Goal: Entertainment & Leisure: Consume media (video, audio)

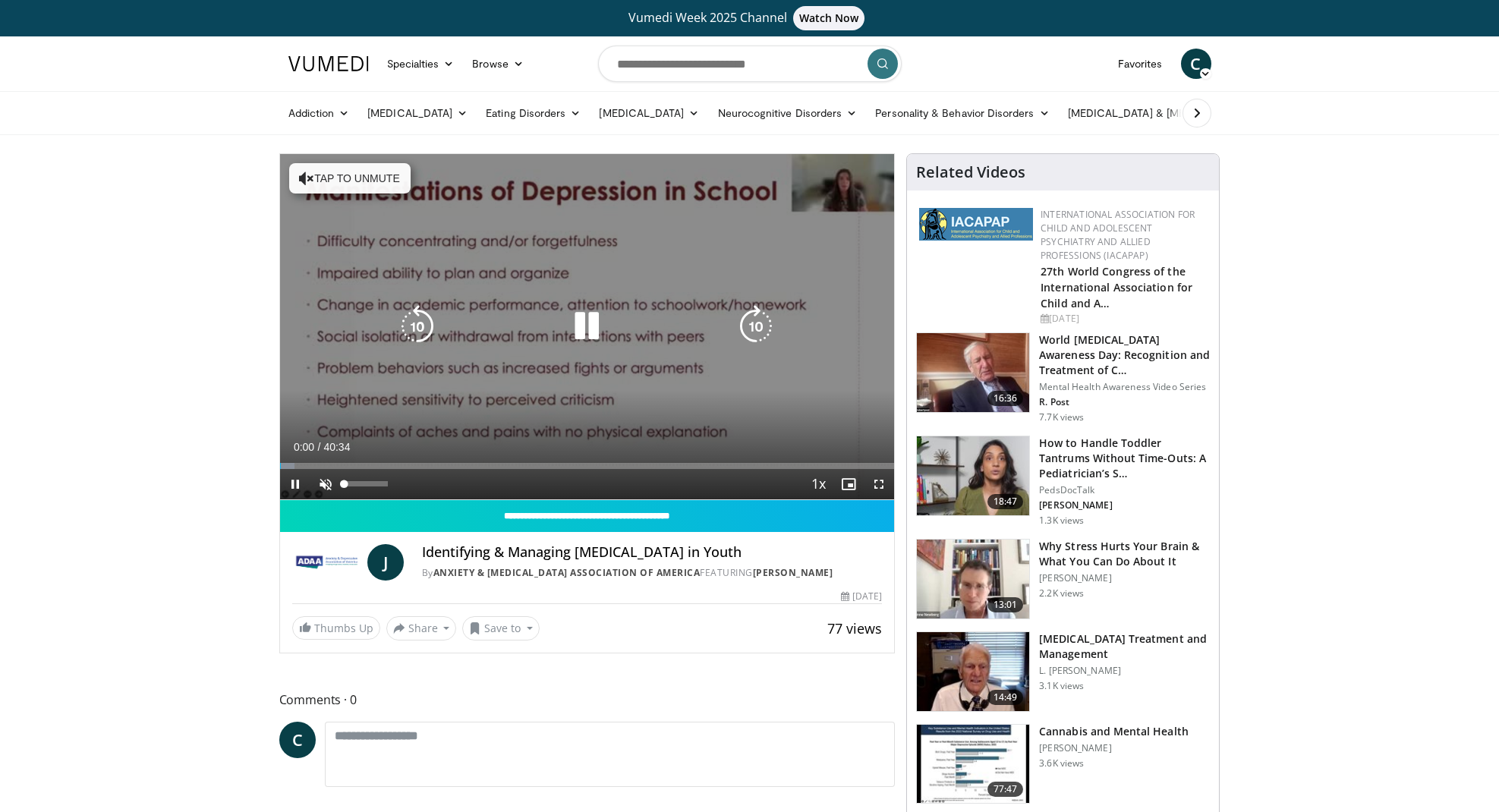
click at [323, 485] on span "Video Player" at bounding box center [325, 483] width 30 height 30
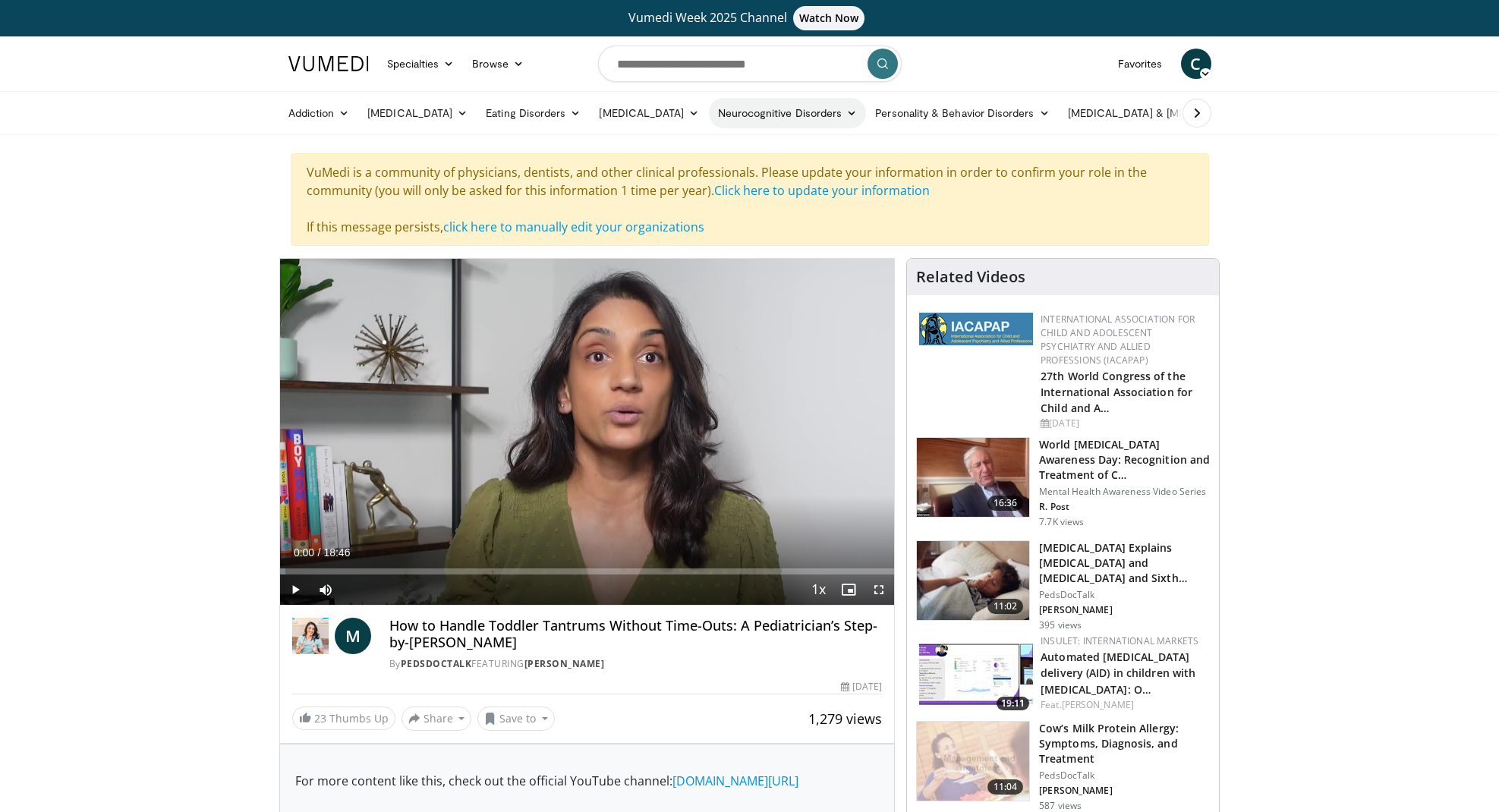
click at [757, 112] on link "Neurocognitive Disorders" at bounding box center [788, 113] width 158 height 30
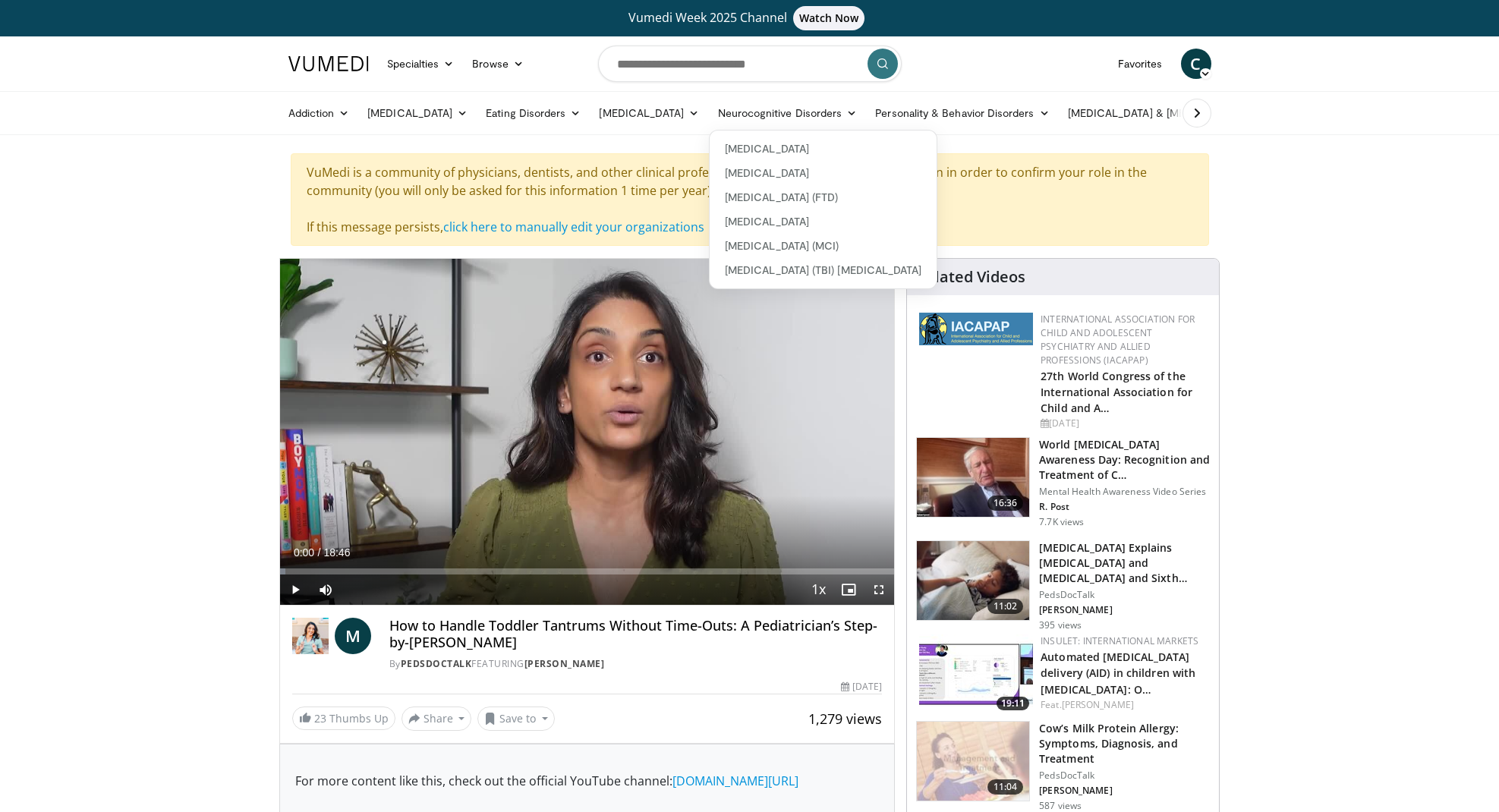
click at [1005, 134] on ul "Addiction Alcohol Use Disorder Opiate Use Disorder Anxiety Disorders Generalize…" at bounding box center [979, 113] width 1400 height 42
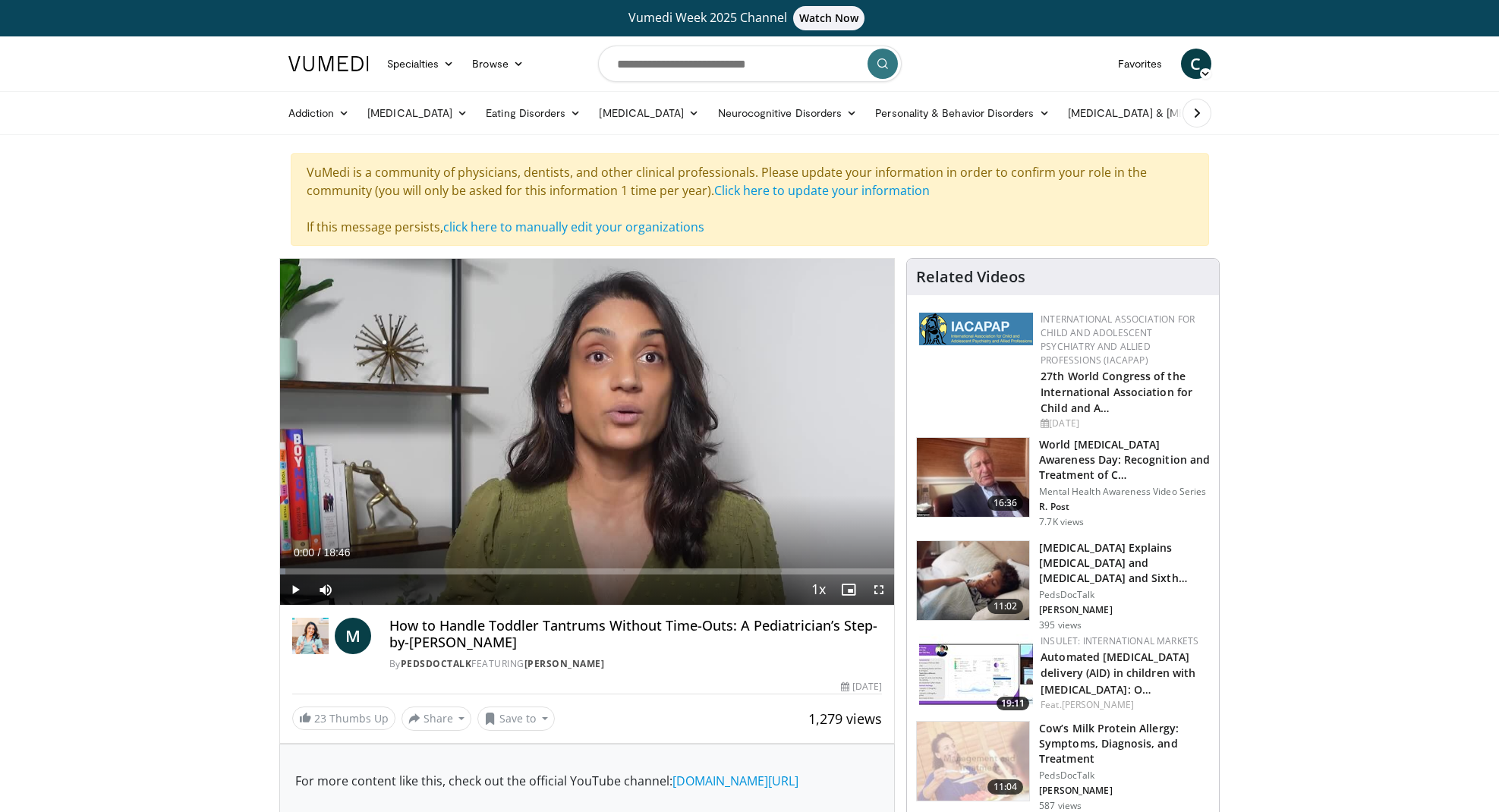
click at [1195, 116] on icon at bounding box center [1197, 113] width 16 height 16
click at [1194, 116] on icon at bounding box center [1197, 113] width 16 height 16
click at [1193, 117] on icon at bounding box center [1197, 113] width 16 height 16
click at [1193, 117] on link "More" at bounding box center [1189, 113] width 59 height 30
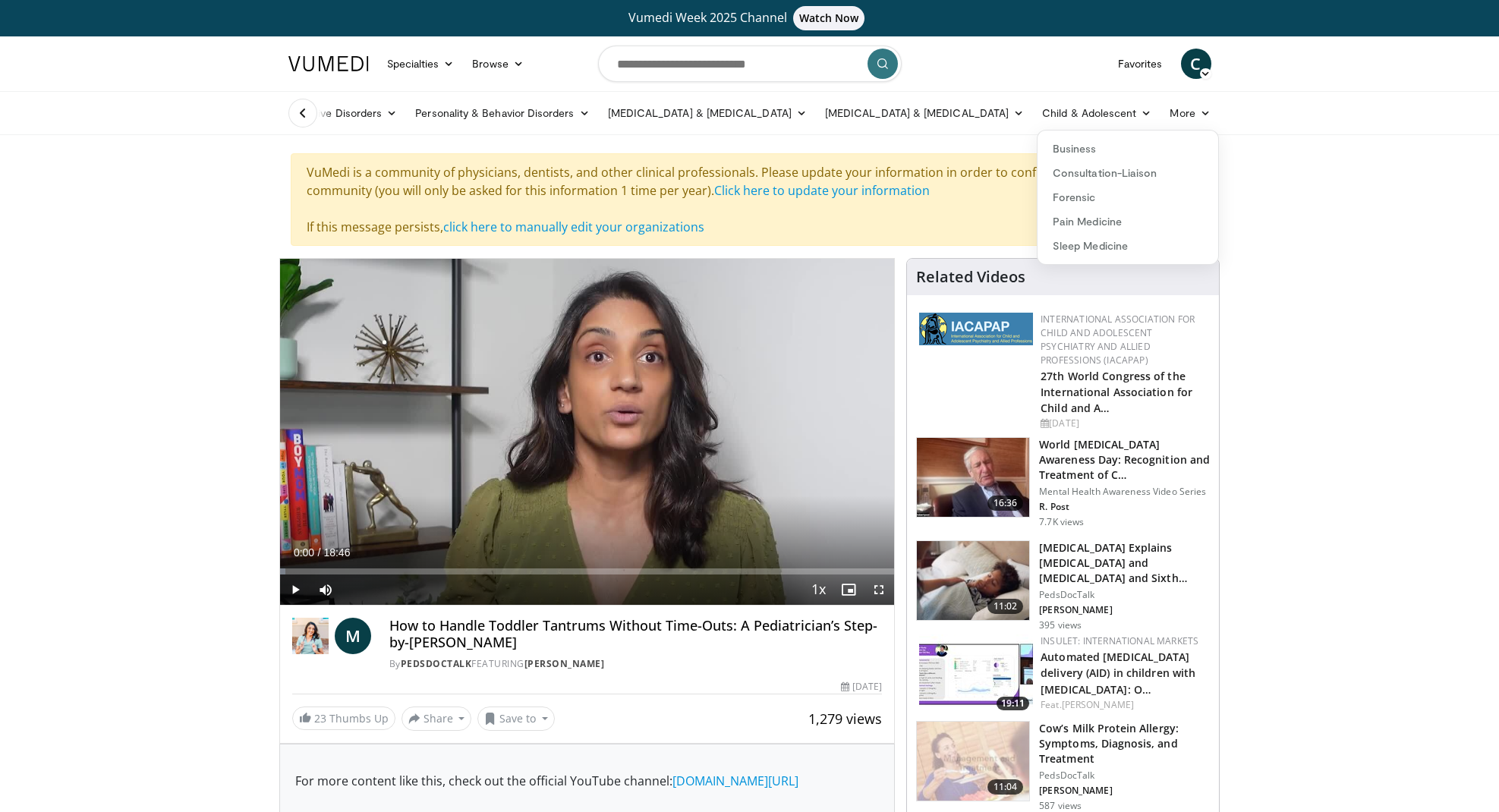
click at [302, 112] on icon at bounding box center [302, 113] width 16 height 16
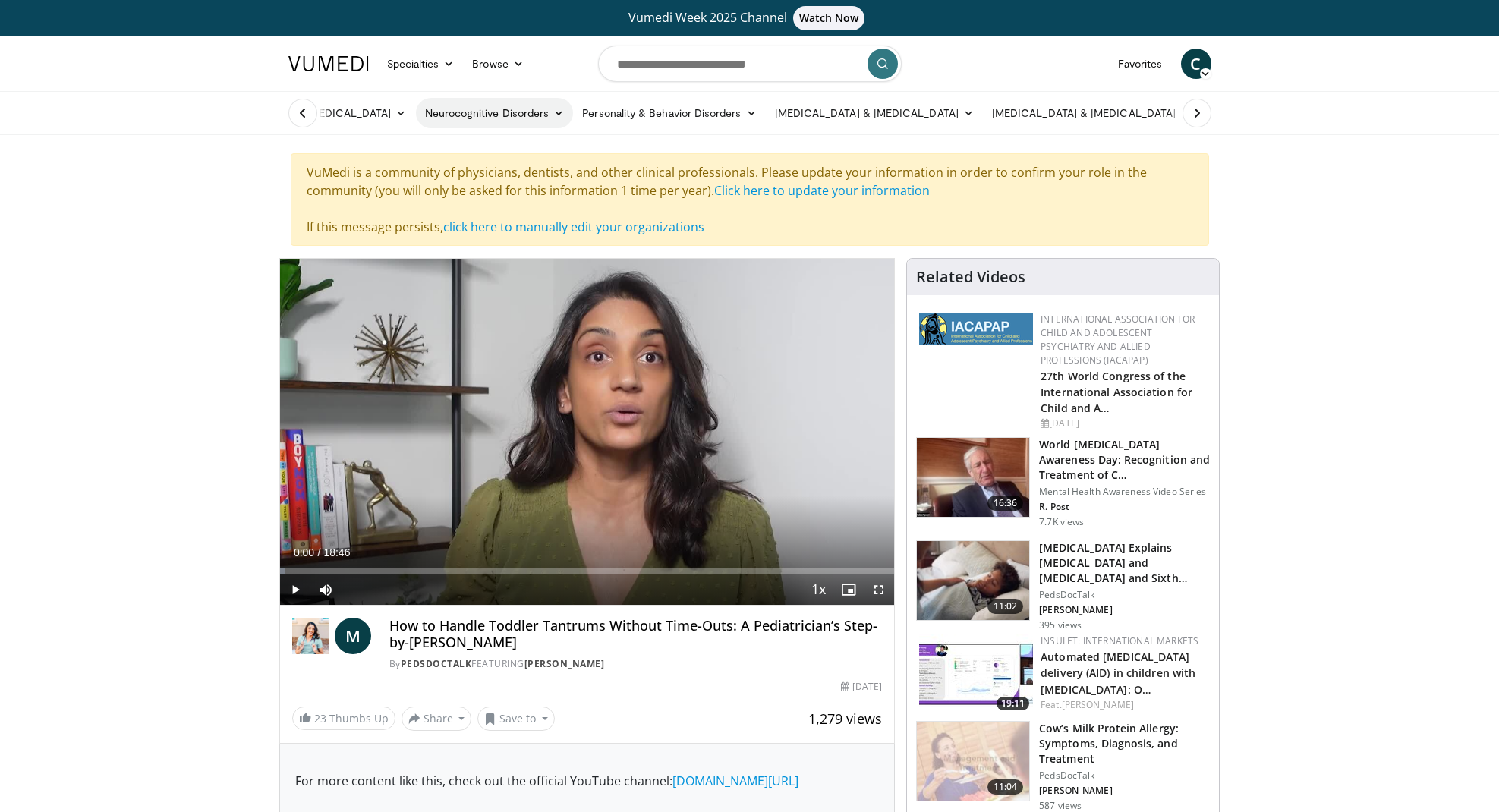
click at [489, 113] on link "Neurocognitive Disorders" at bounding box center [494, 113] width 158 height 30
